Goal: Task Accomplishment & Management: Manage account settings

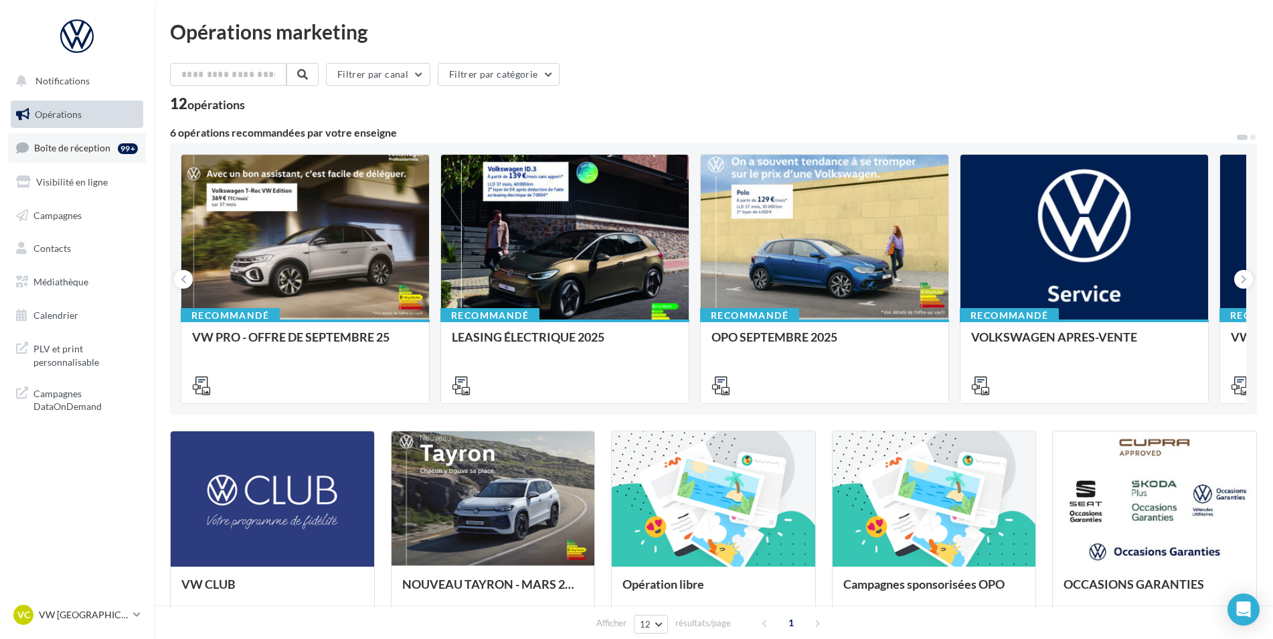
click at [48, 143] on span "Boîte de réception" at bounding box center [72, 147] width 76 height 11
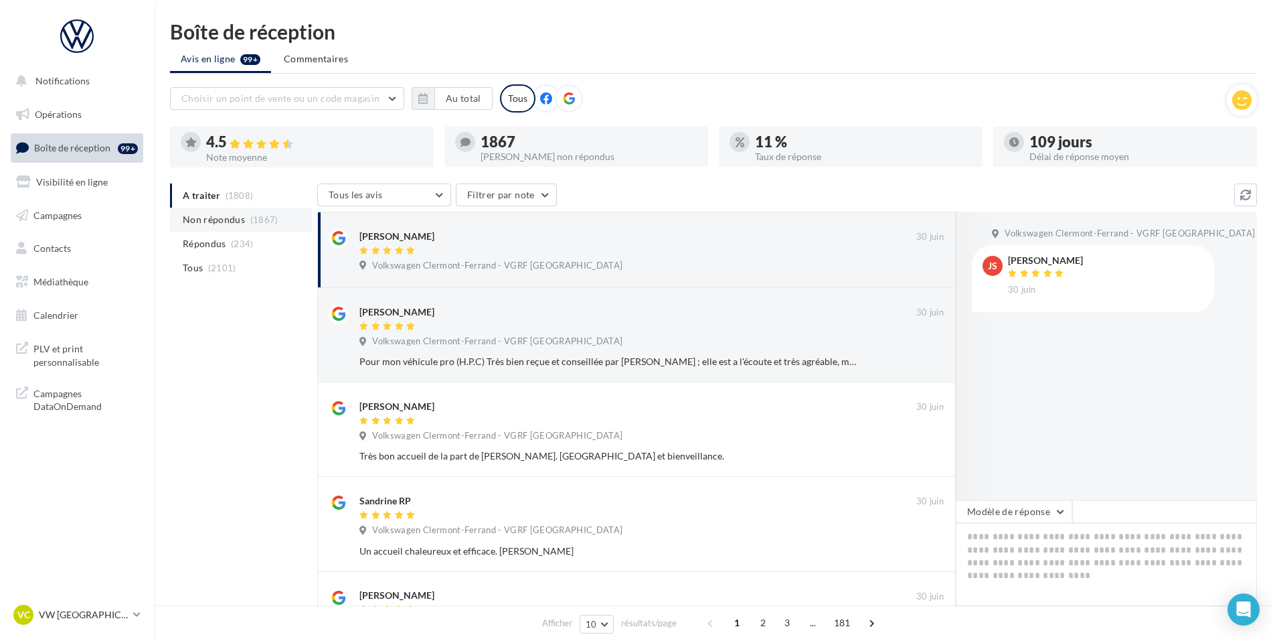
click at [226, 214] on span "Non répondus" at bounding box center [214, 219] width 62 height 13
click at [220, 196] on li "A traiter (1808)" at bounding box center [241, 195] width 142 height 24
click at [422, 103] on icon "button" at bounding box center [422, 98] width 9 height 11
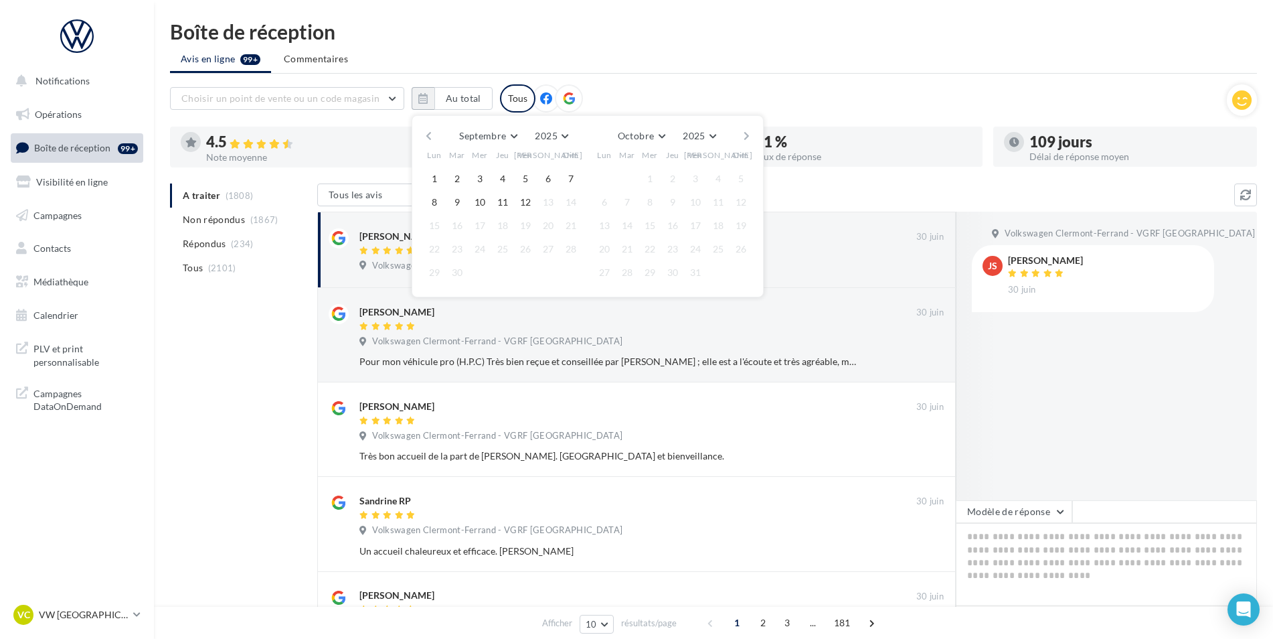
click at [427, 135] on button "button" at bounding box center [428, 136] width 11 height 19
click at [543, 137] on button "2025" at bounding box center [530, 136] width 44 height 19
click at [423, 136] on button "button" at bounding box center [428, 136] width 11 height 19
click at [706, 62] on ul "Avis en ligne 99+ Commentaires" at bounding box center [713, 60] width 1087 height 27
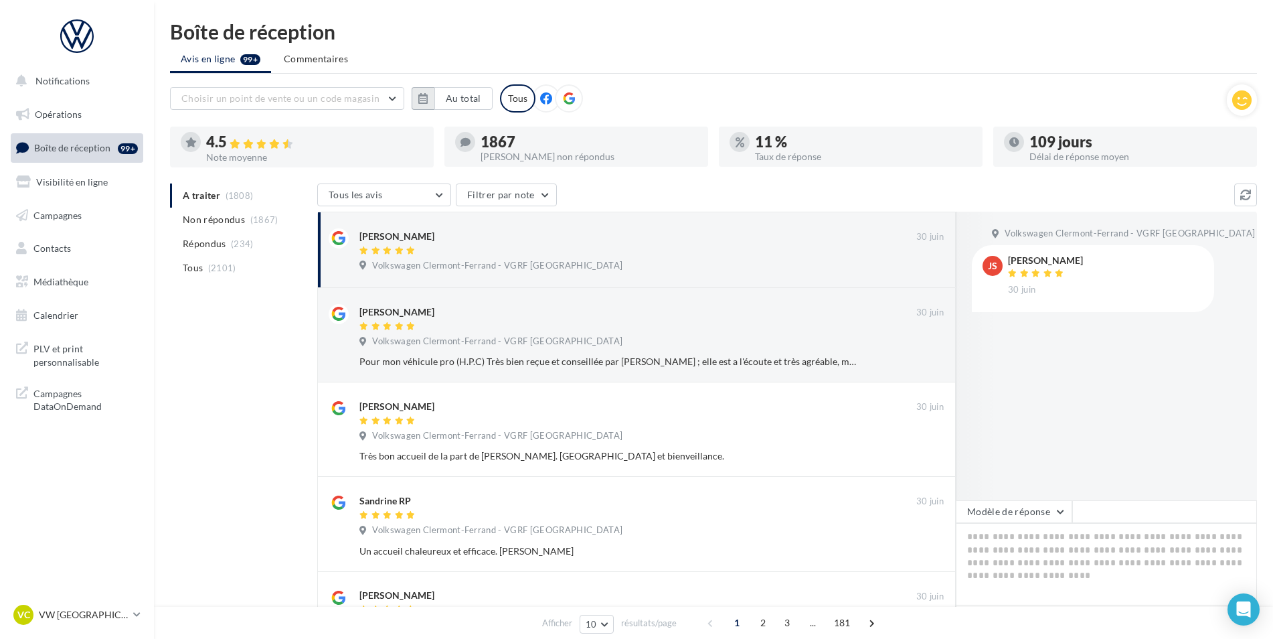
click at [414, 103] on button "button" at bounding box center [423, 98] width 23 height 23
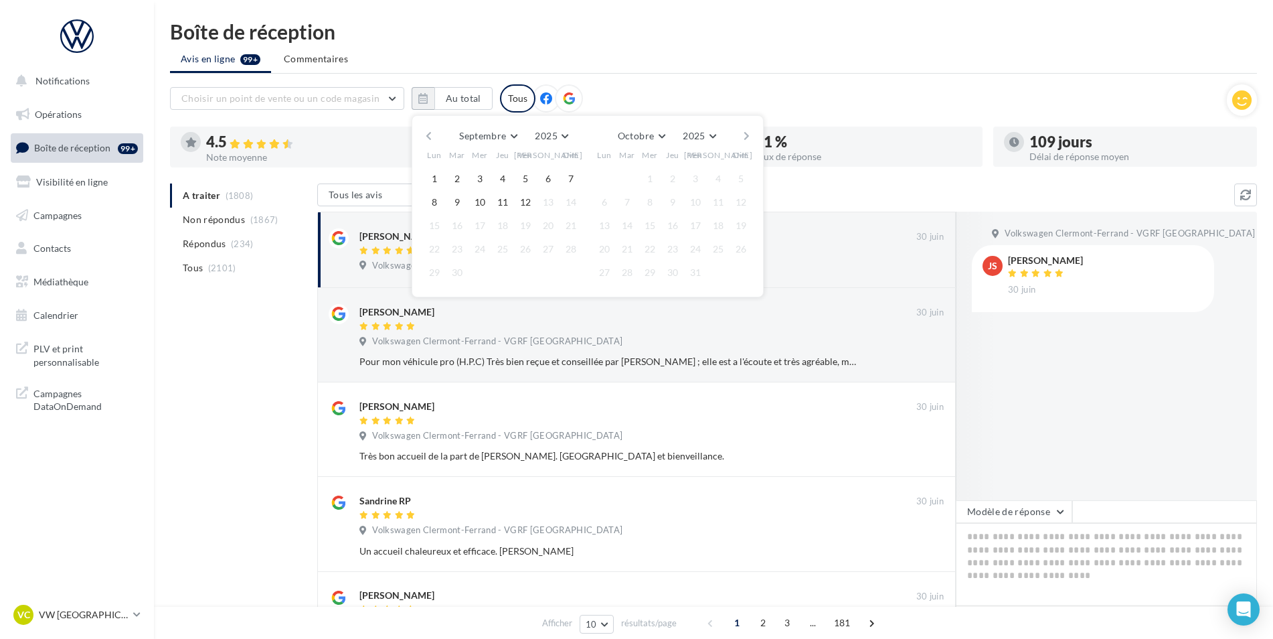
click at [430, 145] on button "button" at bounding box center [428, 136] width 11 height 19
click at [459, 172] on button "1" at bounding box center [457, 179] width 20 height 20
click at [552, 138] on button "2025" at bounding box center [541, 136] width 44 height 19
click at [582, 140] on div "Juillet [PERSON_NAME] Mars Avril Mai Juin Juillet Août Septembre Octobre Novemb…" at bounding box center [587, 136] width 306 height 19
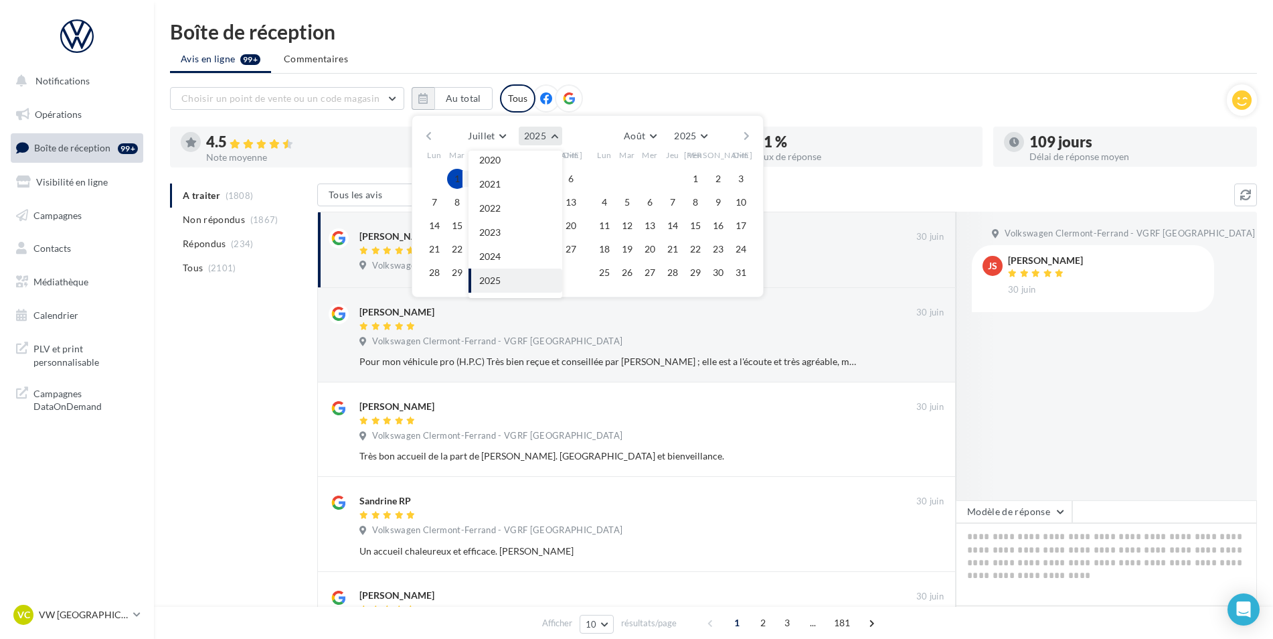
click at [560, 143] on button "2025" at bounding box center [541, 136] width 44 height 19
click at [485, 137] on span "Juillet" at bounding box center [481, 135] width 27 height 11
click at [499, 232] on span "Septembre" at bounding box center [495, 234] width 45 height 11
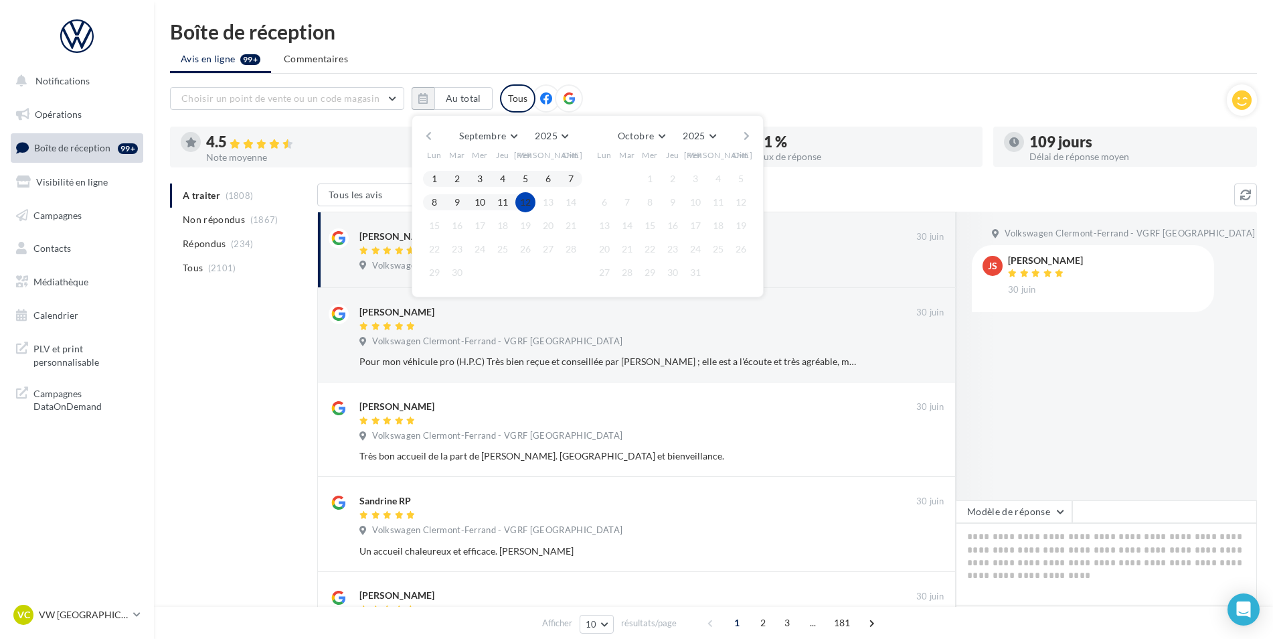
click at [532, 200] on button "12" at bounding box center [525, 202] width 20 height 20
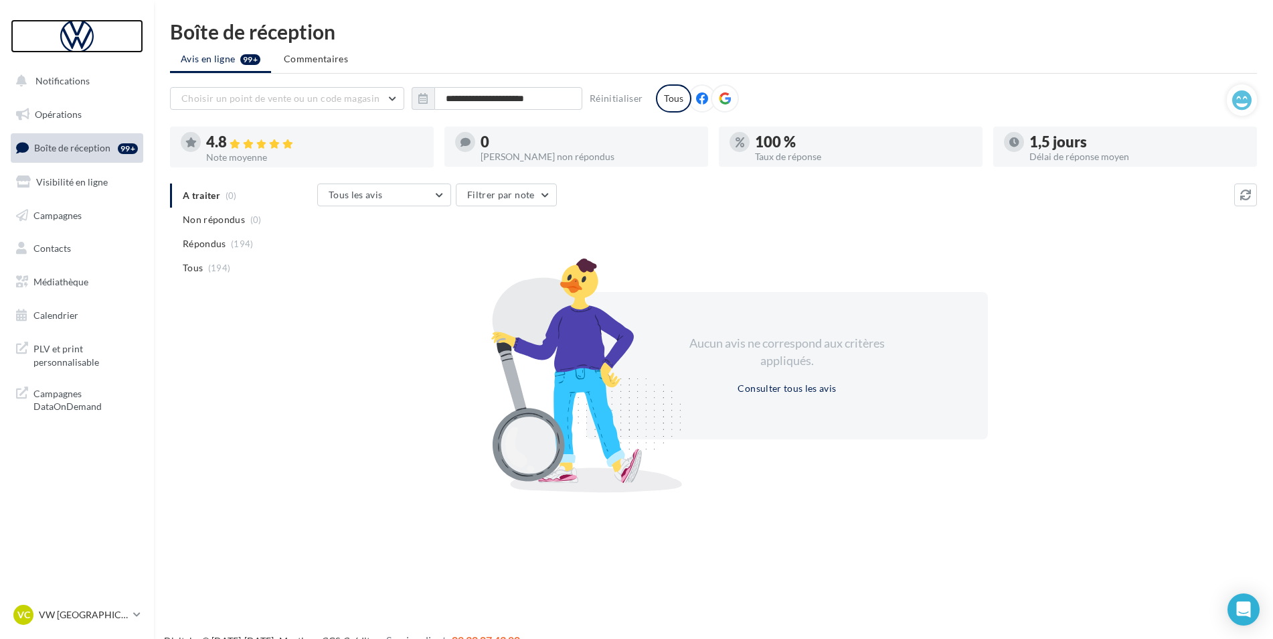
click at [93, 35] on div at bounding box center [76, 35] width 107 height 33
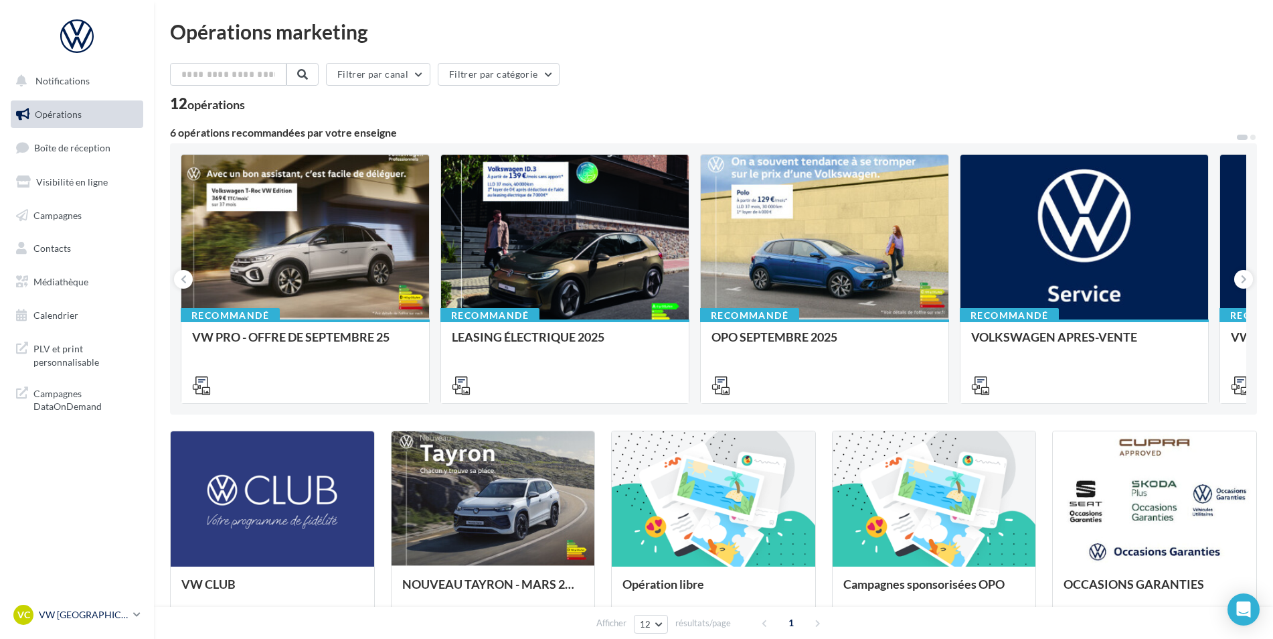
click at [70, 617] on p "VW [GEOGRAPHIC_DATA]" at bounding box center [83, 614] width 89 height 13
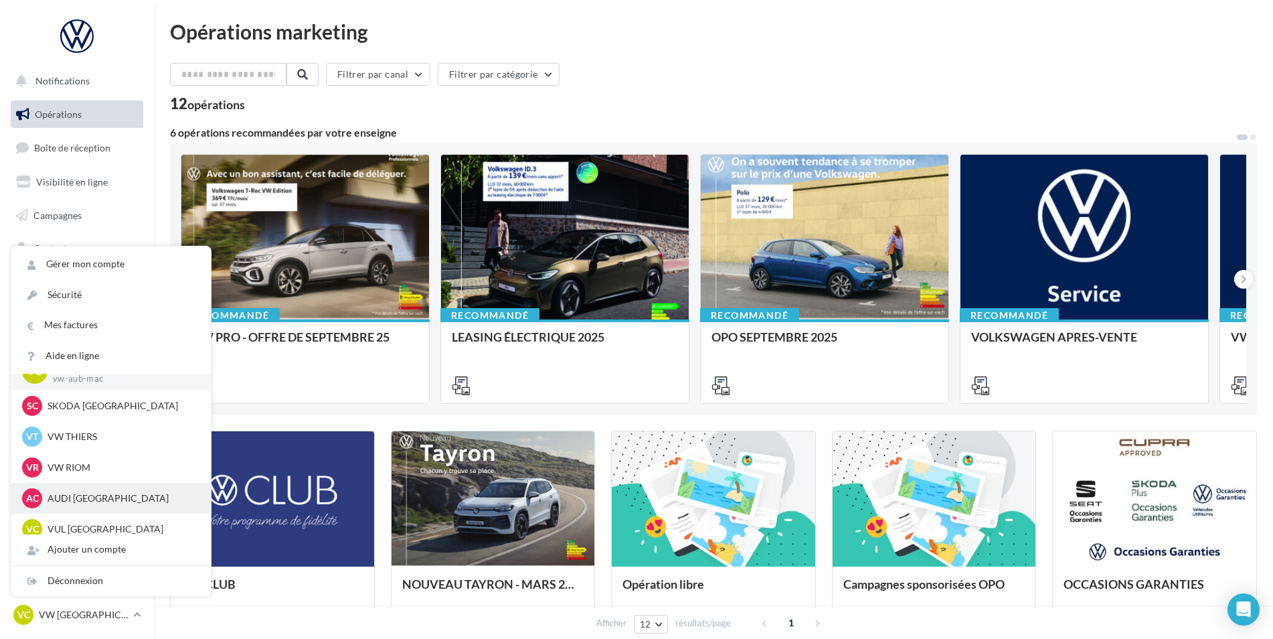
scroll to position [31, 0]
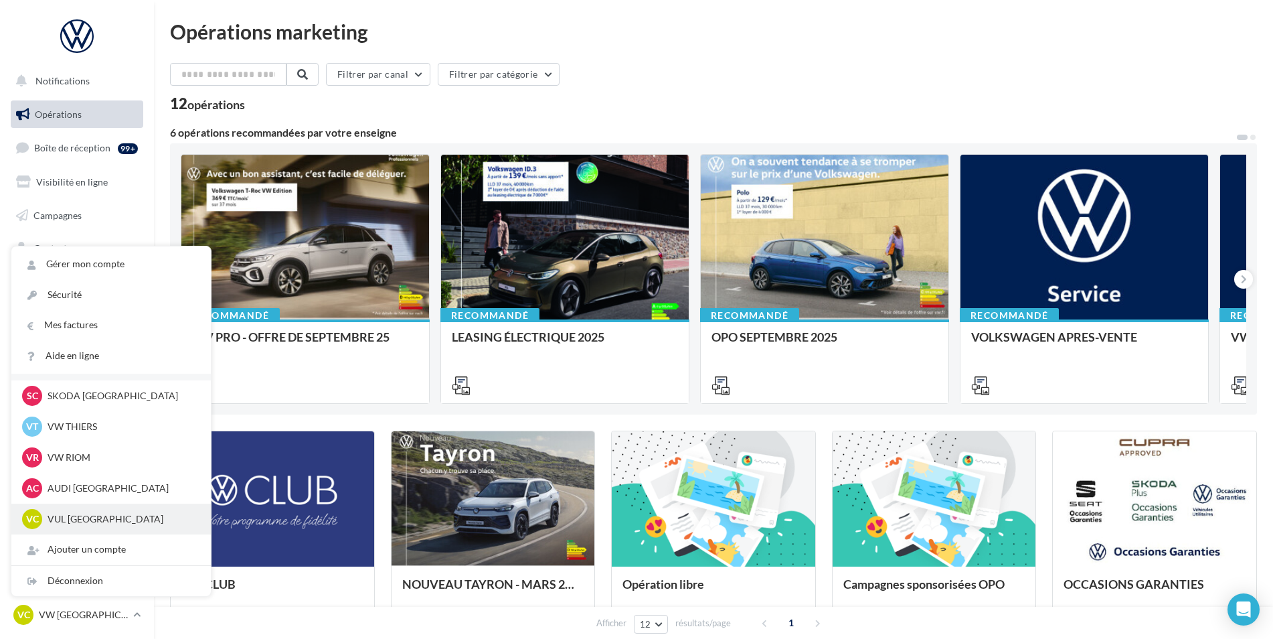
click at [82, 513] on p "VUL CLERMONT-FERRAND" at bounding box center [121, 518] width 147 height 13
click at [120, 513] on p "VUL CLERMONT-FERRAND" at bounding box center [121, 518] width 147 height 13
click at [115, 516] on p "VUL CLERMONT-FERRAND" at bounding box center [121, 518] width 147 height 13
